Goal: Task Accomplishment & Management: Manage account settings

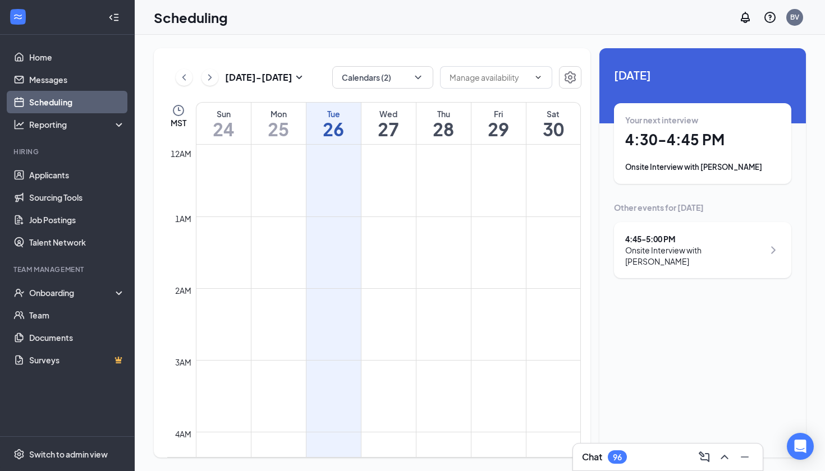
scroll to position [923, 0]
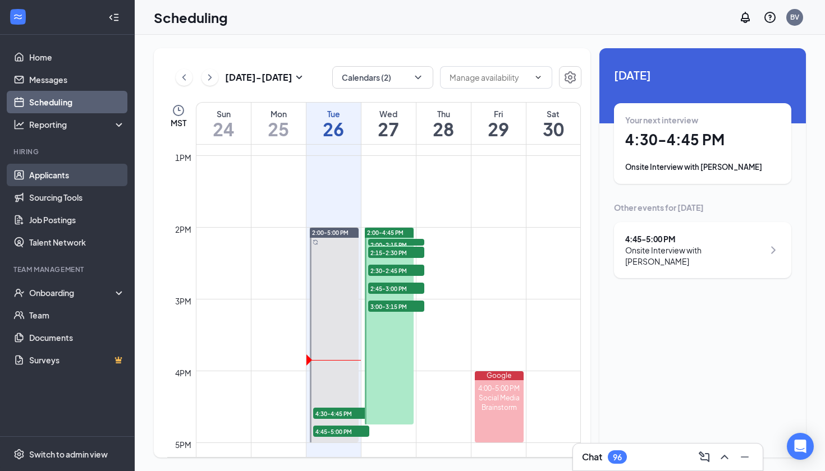
click at [61, 186] on link "Applicants" at bounding box center [77, 175] width 96 height 22
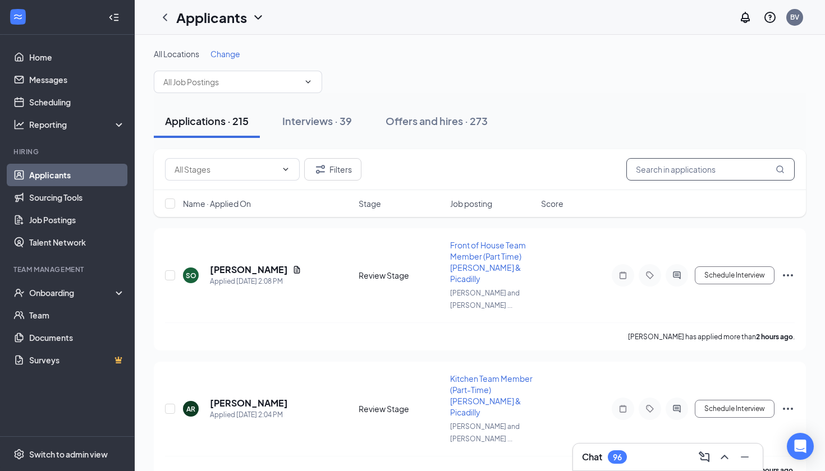
click at [661, 174] on input "text" at bounding box center [710, 169] width 168 height 22
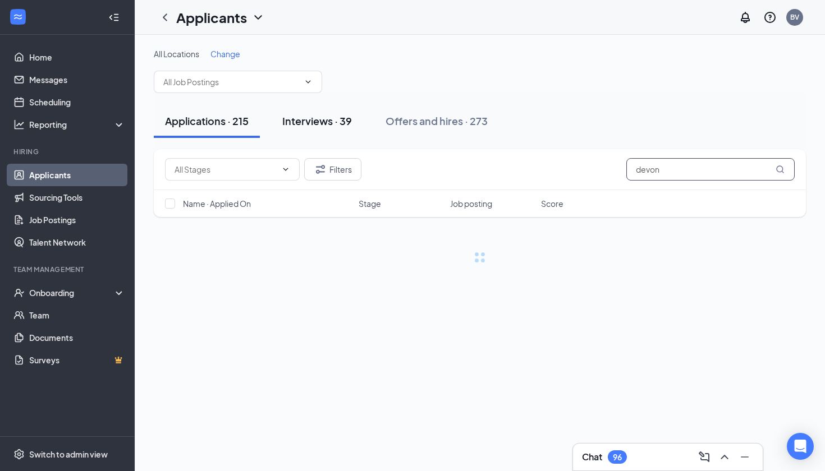
type input "devon"
click at [348, 118] on div "Interviews · 39" at bounding box center [317, 121] width 70 height 14
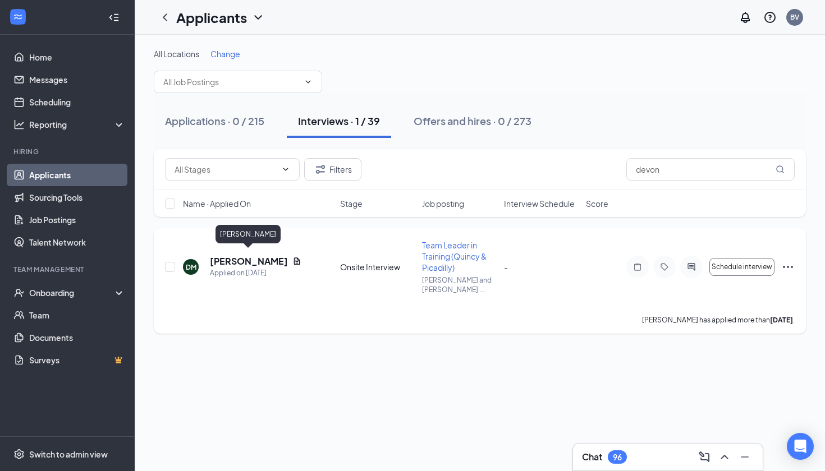
click at [247, 261] on h5 "[PERSON_NAME]" at bounding box center [249, 261] width 78 height 12
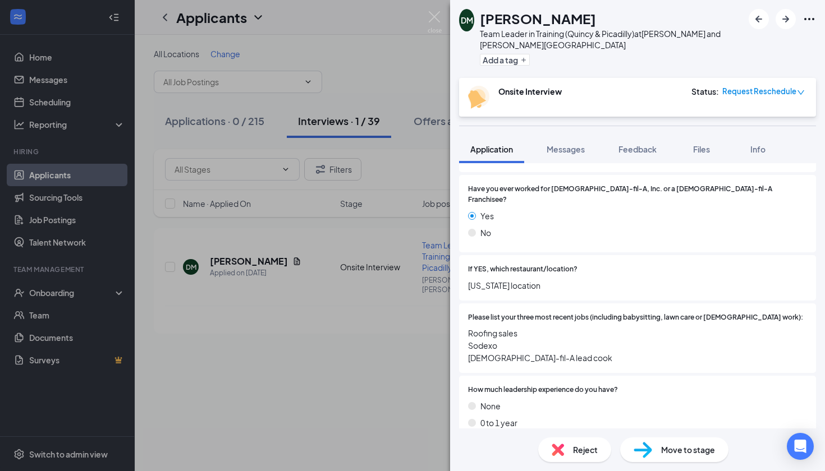
scroll to position [228, 0]
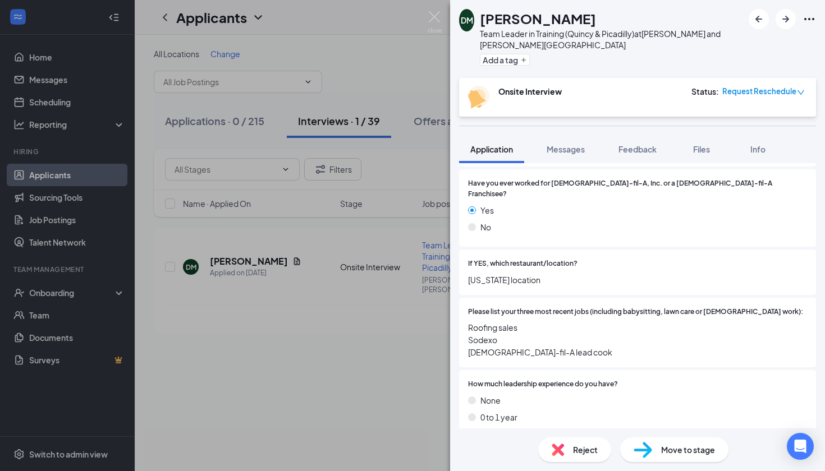
click at [581, 445] on span "Reject" at bounding box center [585, 450] width 25 height 12
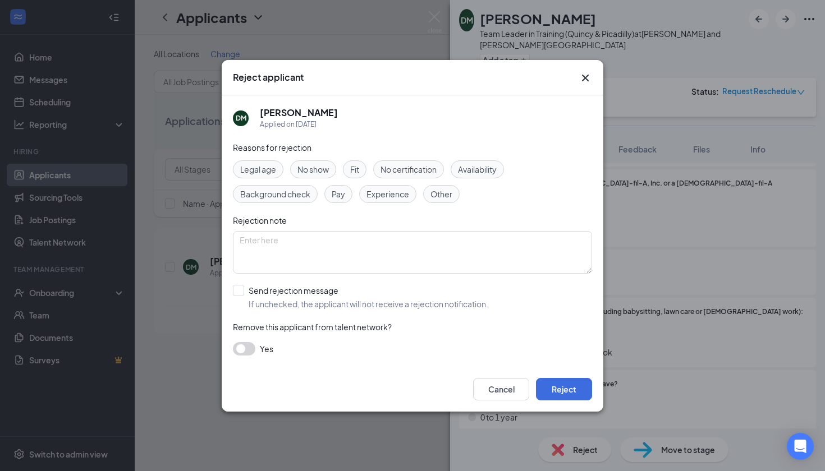
click at [433, 196] on span "Other" at bounding box center [441, 194] width 22 height 12
click at [339, 238] on textarea at bounding box center [412, 252] width 359 height 43
type textarea "Rude over the phone."
click at [564, 386] on button "Reject" at bounding box center [564, 389] width 56 height 22
